Goal: Information Seeking & Learning: Learn about a topic

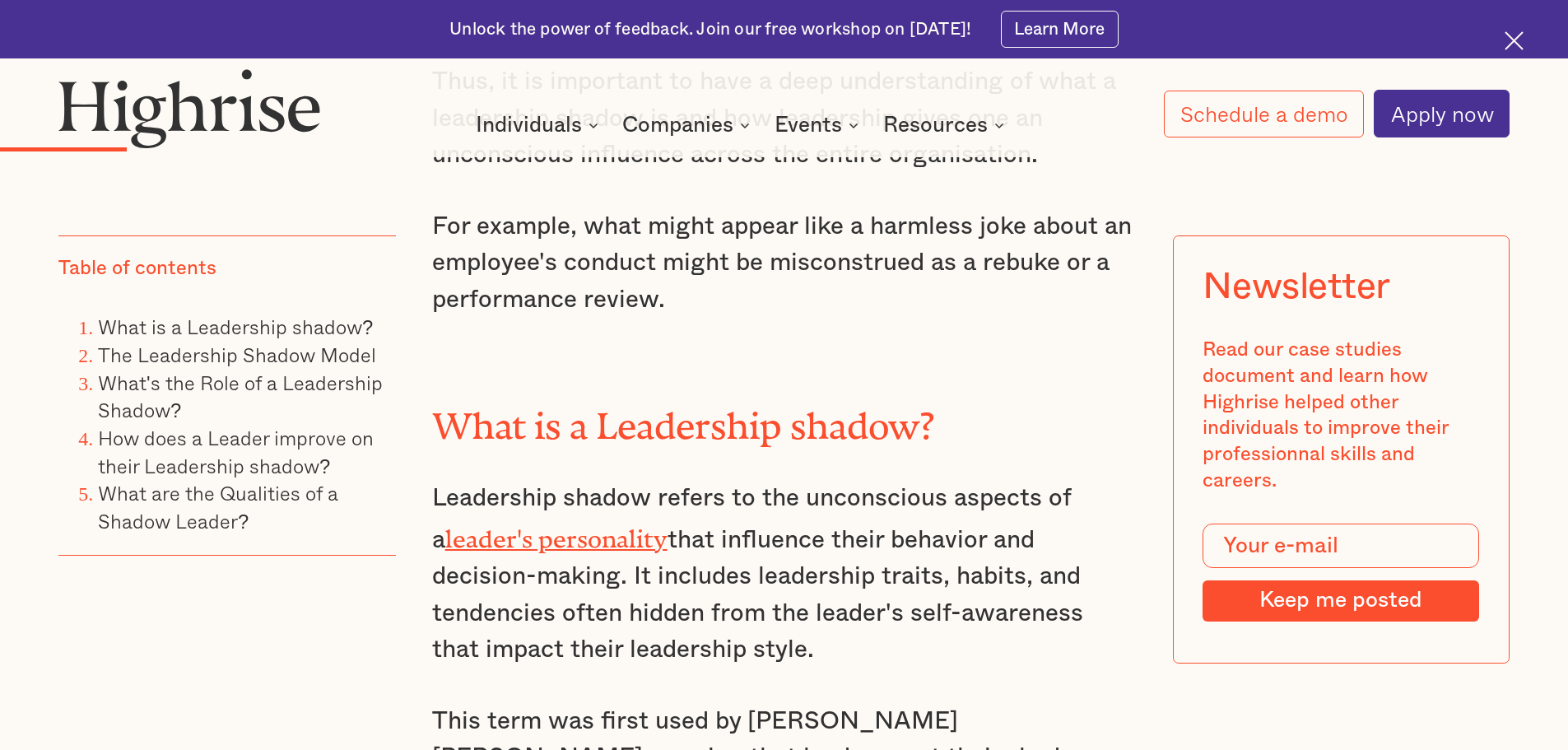
scroll to position [2140, 0]
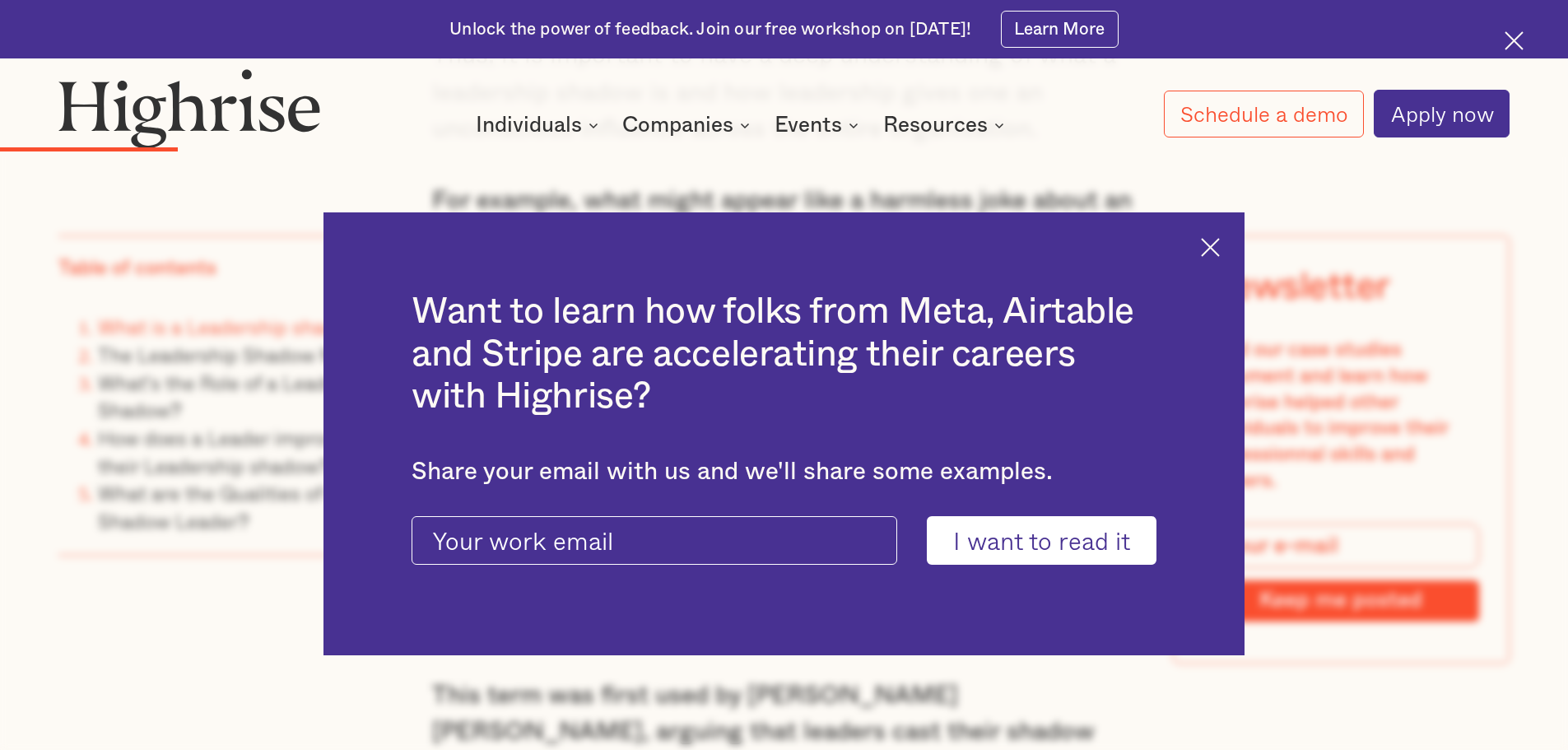
click at [1220, 242] on img at bounding box center [1210, 247] width 19 height 19
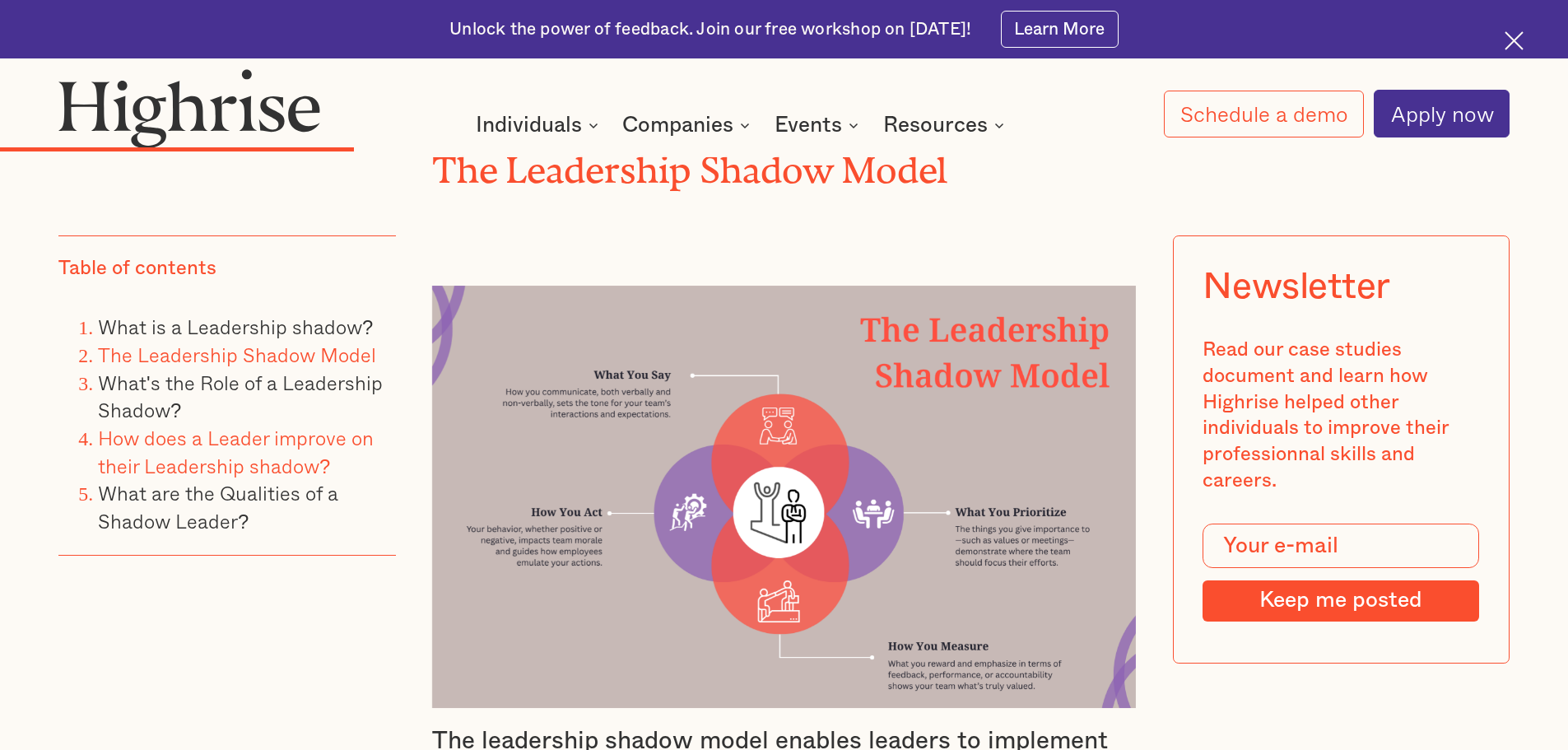
scroll to position [3457, 0]
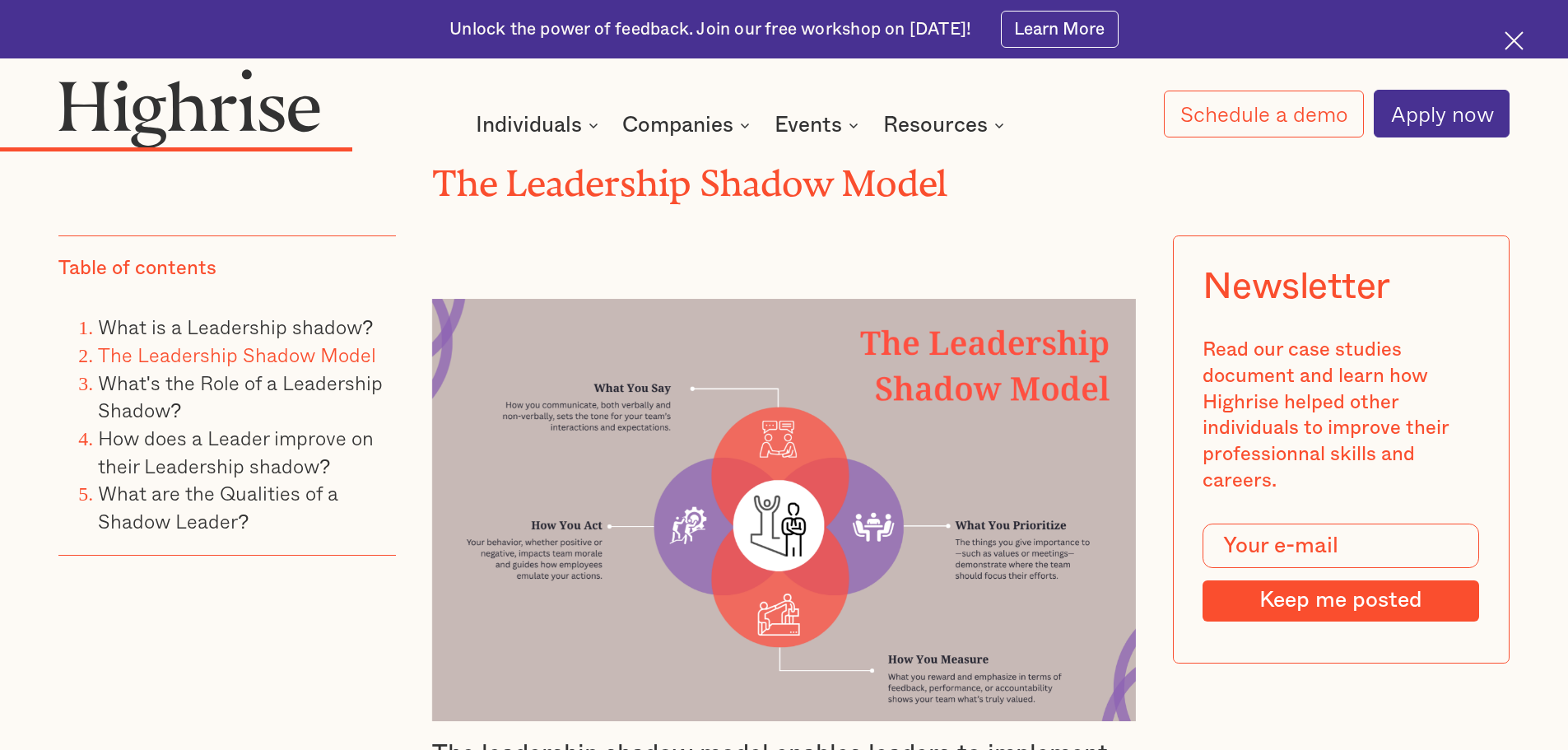
click at [759, 420] on img at bounding box center [784, 510] width 704 height 423
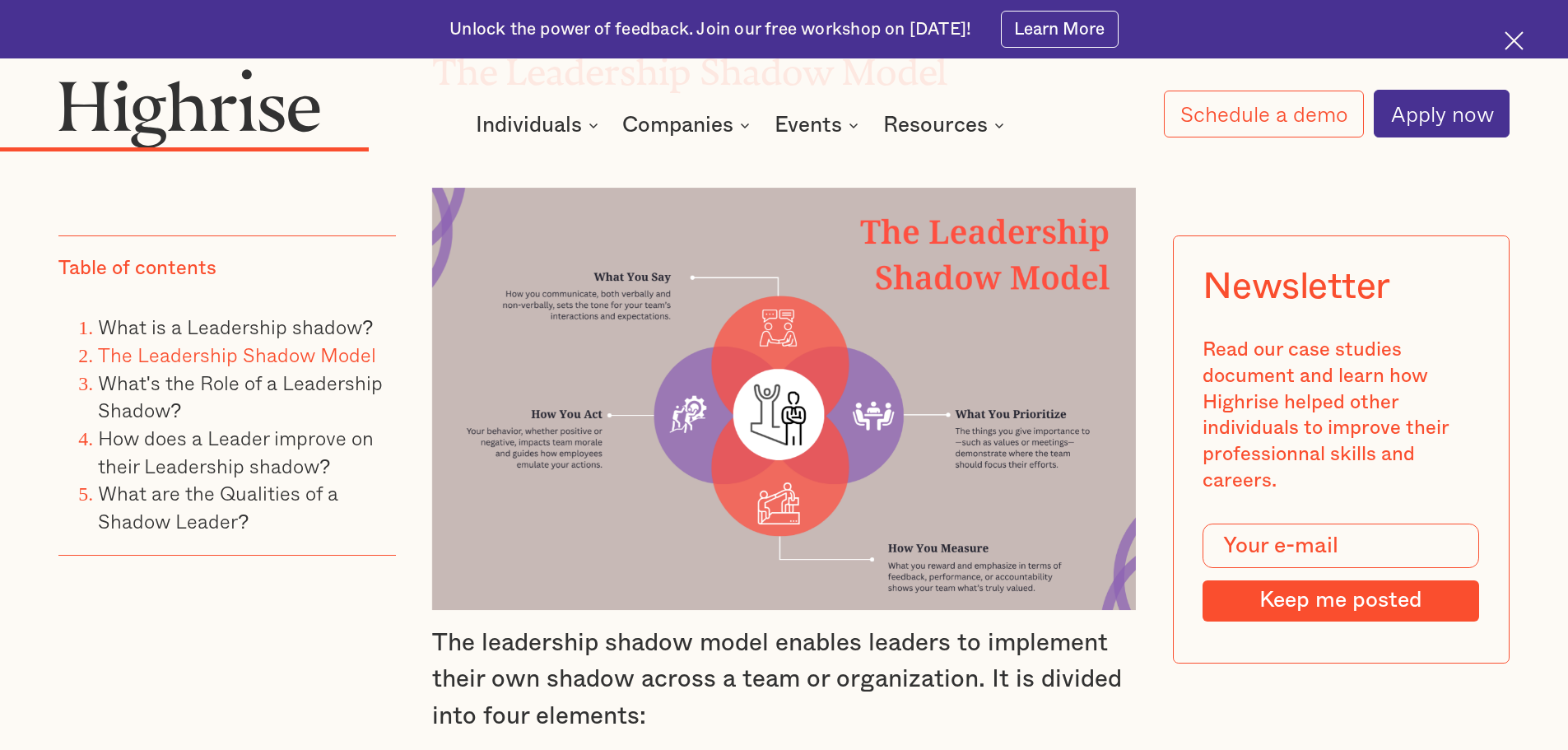
scroll to position [3540, 0]
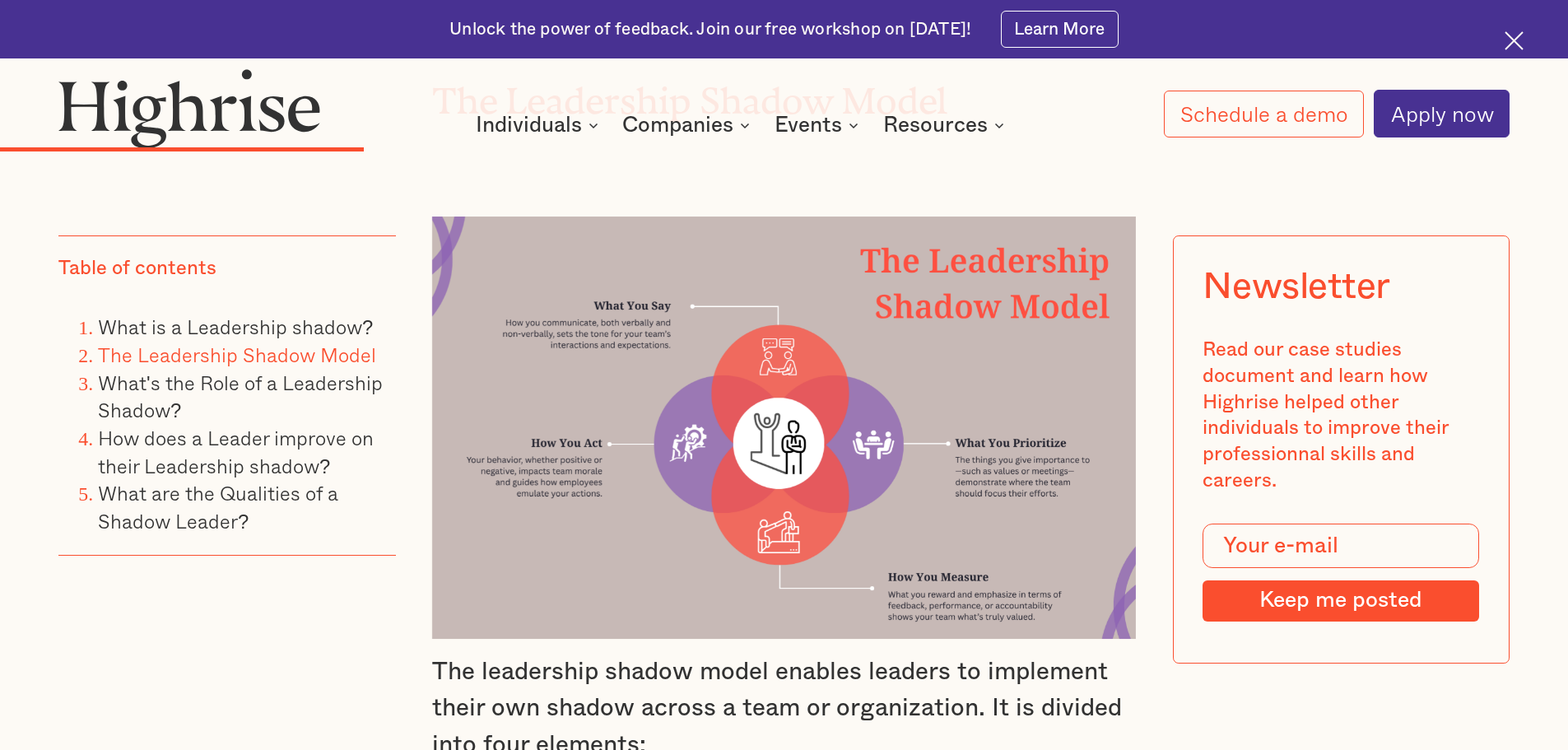
click at [783, 265] on img at bounding box center [784, 427] width 704 height 423
click at [778, 275] on img at bounding box center [784, 427] width 704 height 423
click at [779, 275] on img at bounding box center [784, 427] width 704 height 423
click at [773, 271] on img at bounding box center [784, 427] width 704 height 423
click at [563, 242] on img at bounding box center [784, 427] width 704 height 423
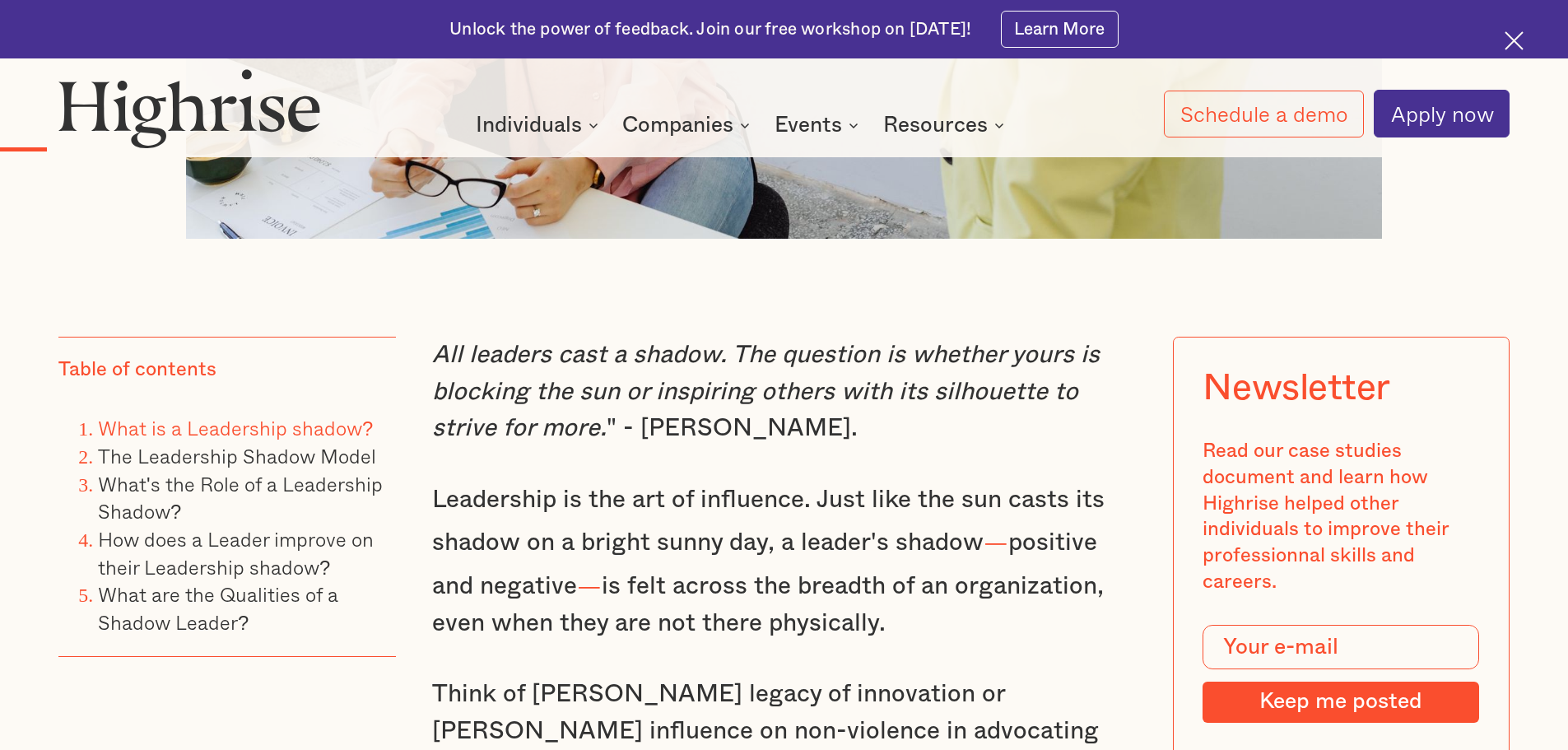
scroll to position [1317, 0]
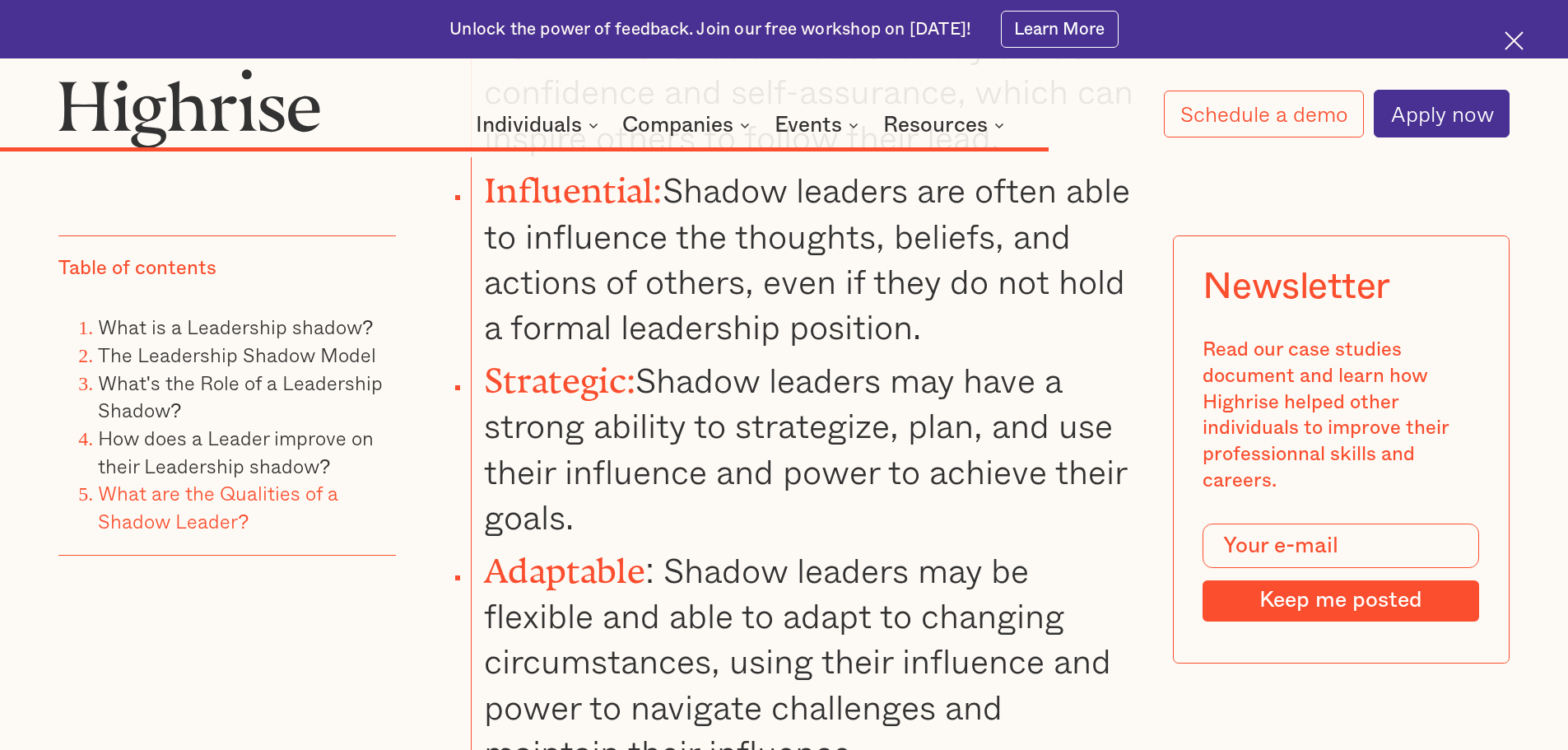
scroll to position [8705, 0]
